Goal: Transaction & Acquisition: Purchase product/service

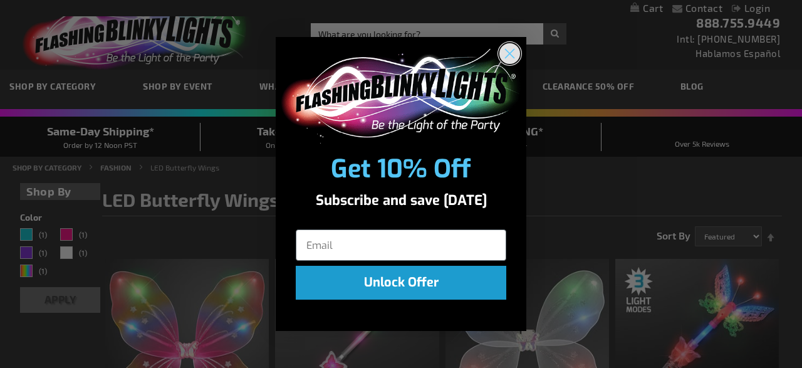
click at [510, 53] on icon "Close dialog" at bounding box center [509, 53] width 9 height 9
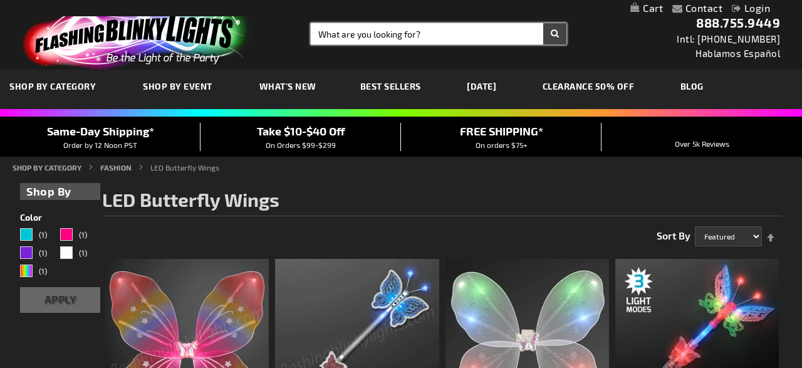
drag, startPoint x: 390, startPoint y: 38, endPoint x: 398, endPoint y: 28, distance: 13.4
click at [390, 39] on input "Search" at bounding box center [439, 33] width 256 height 21
type input "bat wings"
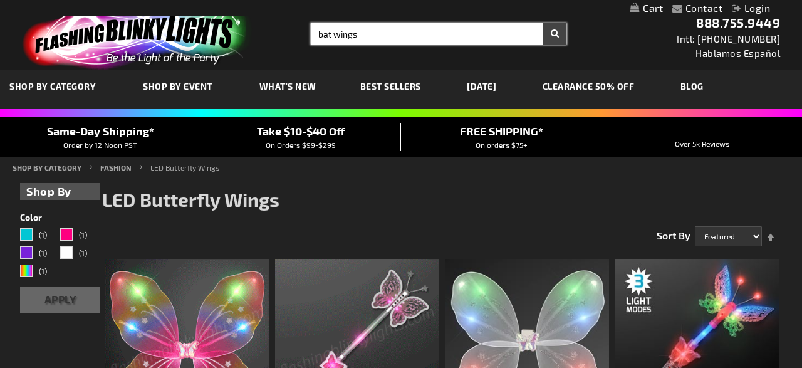
click at [543, 23] on button "Search" at bounding box center [554, 33] width 23 height 21
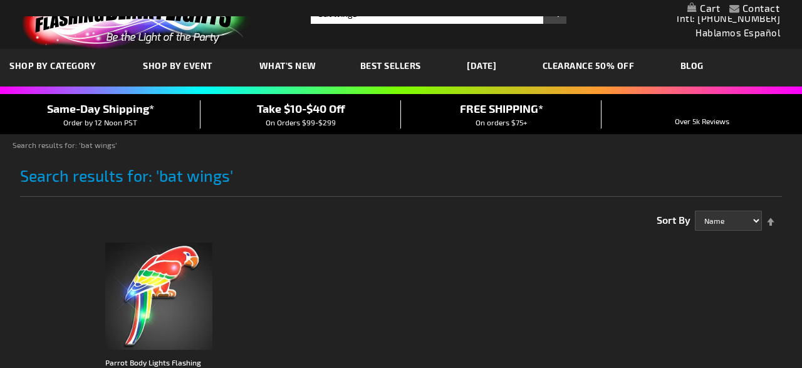
scroll to position [195, 0]
